Goal: Check status: Check status

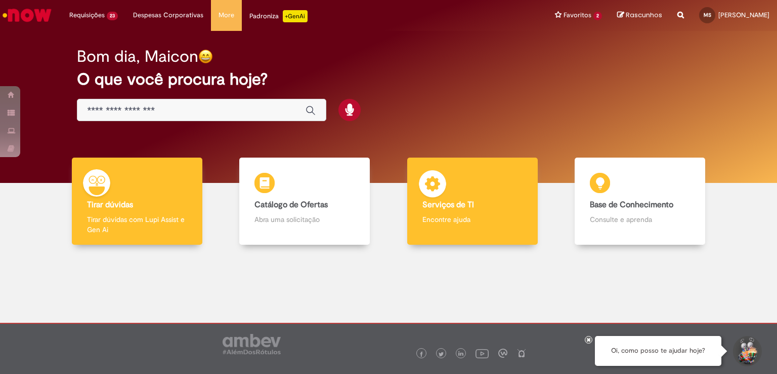
click at [495, 176] on div "Serviços de TI Serviços de TI Encontre ajuda" at bounding box center [472, 201] width 131 height 88
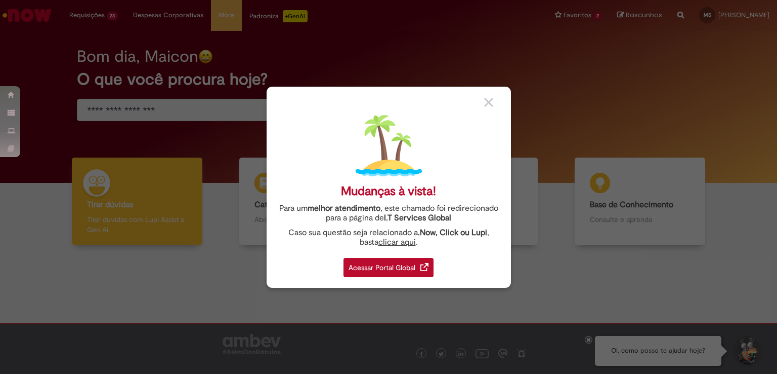
click at [387, 261] on div "Acessar Portal Global" at bounding box center [389, 267] width 90 height 19
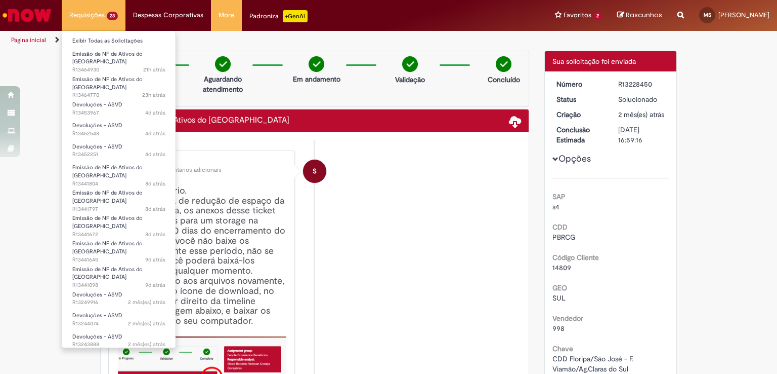
click at [103, 18] on li "Requisições 23 Exibir Todas as Solicitações Emissão de NF de Ativos do ASVD 21h…" at bounding box center [94, 15] width 64 height 30
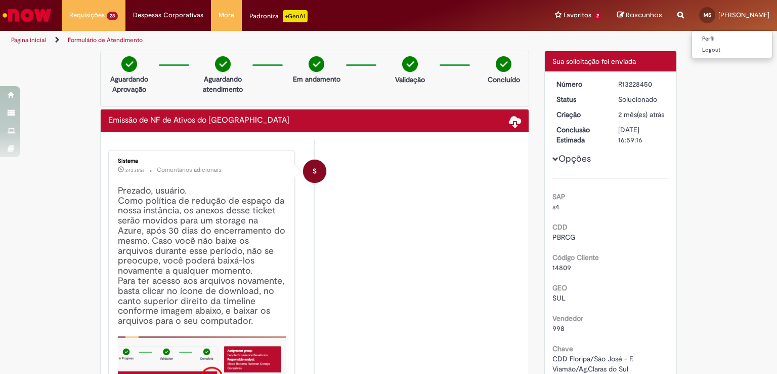
click at [721, 7] on link "MS [PERSON_NAME]" at bounding box center [735, 15] width 86 height 30
click at [13, 41] on link "Página inicial" at bounding box center [28, 40] width 35 height 8
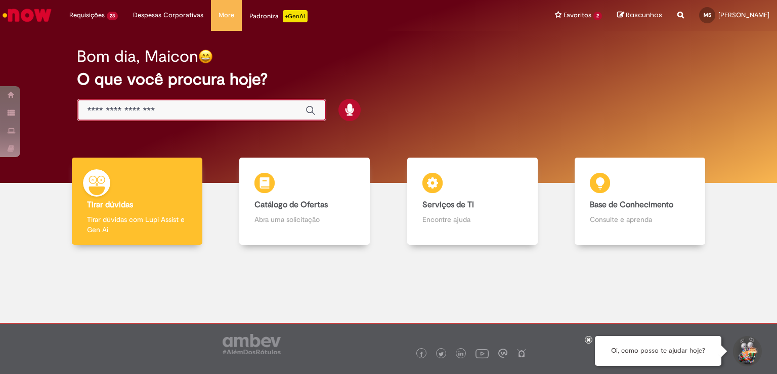
click at [140, 111] on input "Basta digitar aqui" at bounding box center [192, 111] width 208 height 12
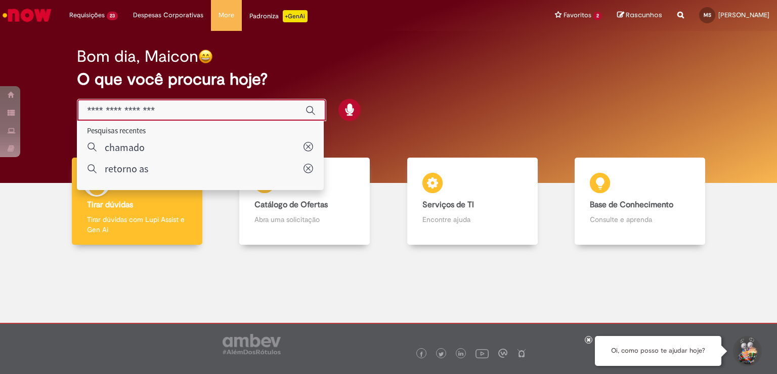
paste input "*********"
type input "*********"
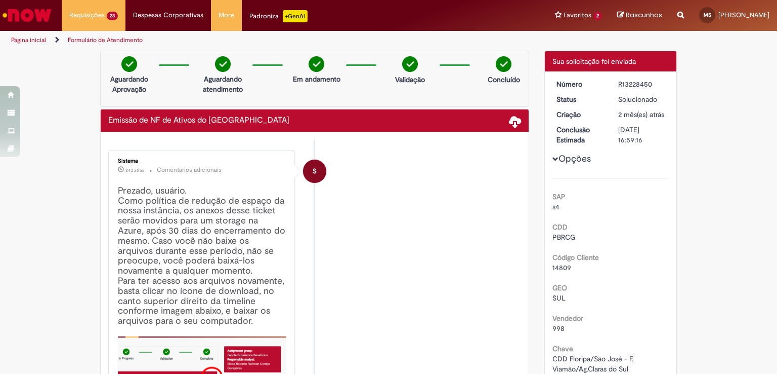
click at [32, 37] on link "Página inicial" at bounding box center [28, 40] width 35 height 8
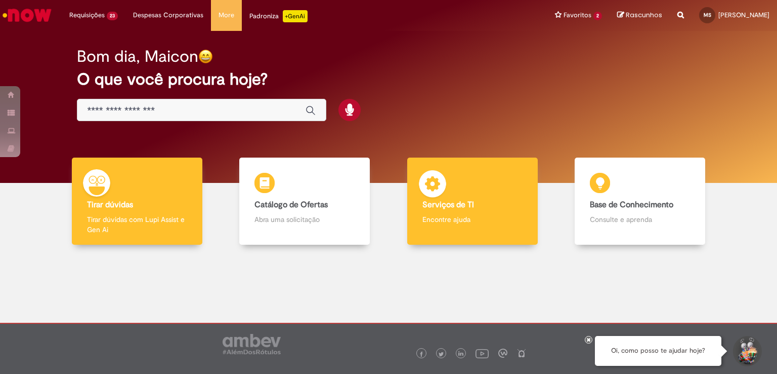
click at [459, 183] on div "Serviços de TI Serviços de TI Encontre ajuda" at bounding box center [472, 201] width 131 height 88
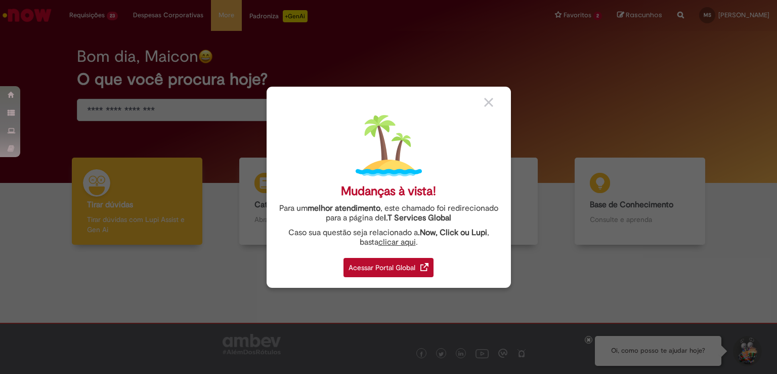
click at [403, 270] on div "Acessar Portal Global" at bounding box center [389, 267] width 90 height 19
